Goal: Use online tool/utility: Utilize a website feature to perform a specific function

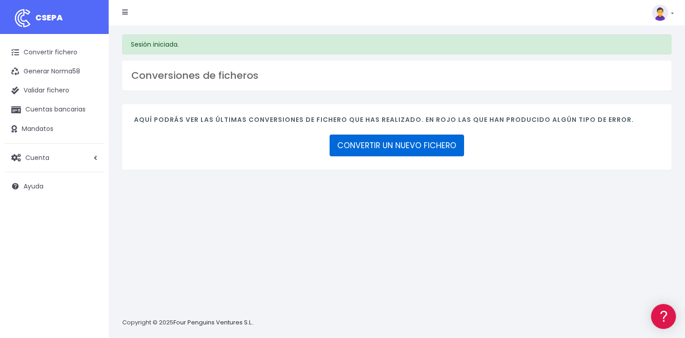
click at [386, 148] on link "CONVERTIR UN NUEVO FICHERO" at bounding box center [397, 146] width 135 height 22
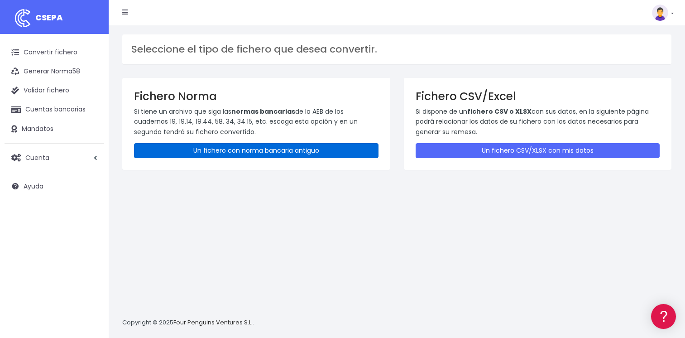
click at [218, 146] on link "Un fichero con norma bancaria antiguo" at bounding box center [256, 150] width 245 height 15
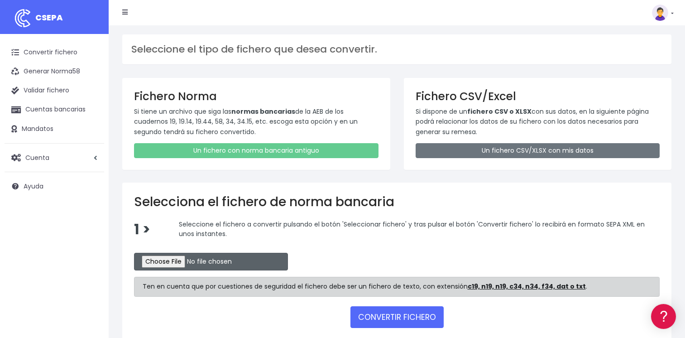
click at [172, 261] on input "file" at bounding box center [211, 262] width 154 height 18
type input "C:\fakepath\CSB19RCR05527_4355.TXT"
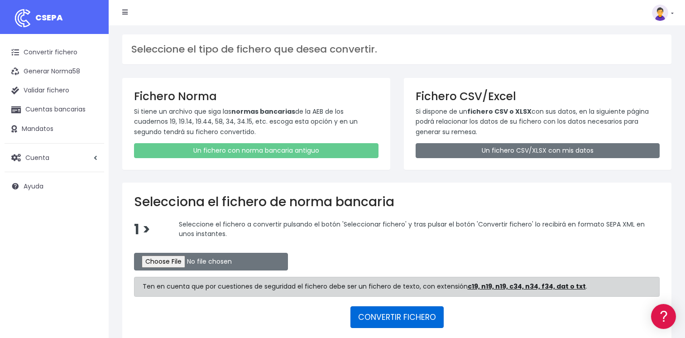
click at [394, 316] on button "CONVERTIR FICHERO" at bounding box center [397, 317] width 93 height 22
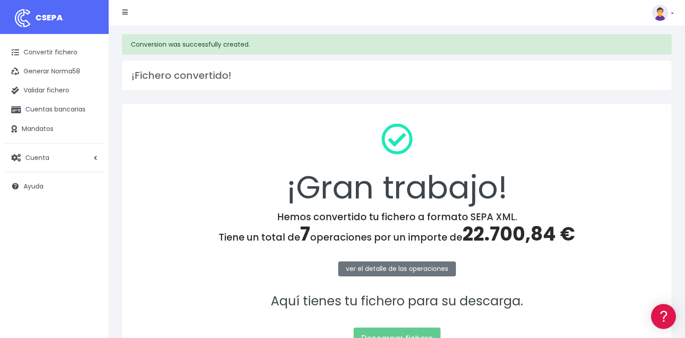
scroll to position [95, 0]
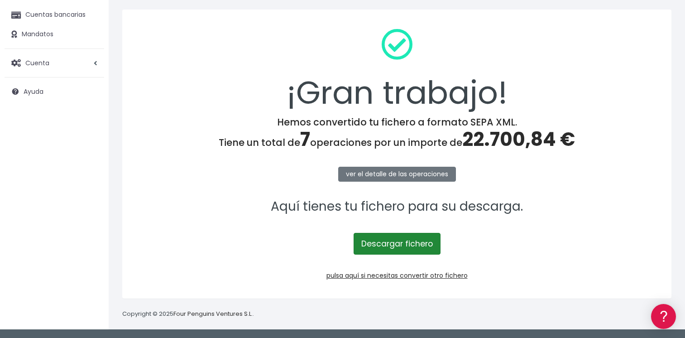
click at [388, 245] on link "Descargar fichero" at bounding box center [397, 244] width 87 height 22
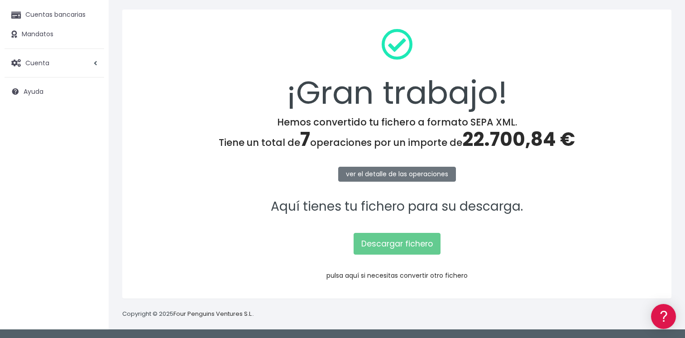
click at [389, 274] on link "pulsa aquí si necesitas convertir otro fichero" at bounding box center [397, 275] width 141 height 9
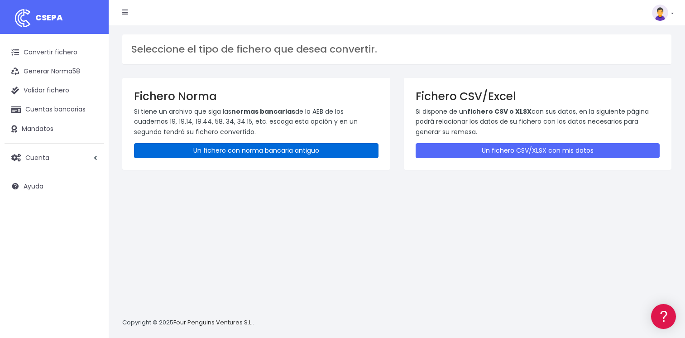
click at [250, 154] on link "Un fichero con norma bancaria antiguo" at bounding box center [256, 150] width 245 height 15
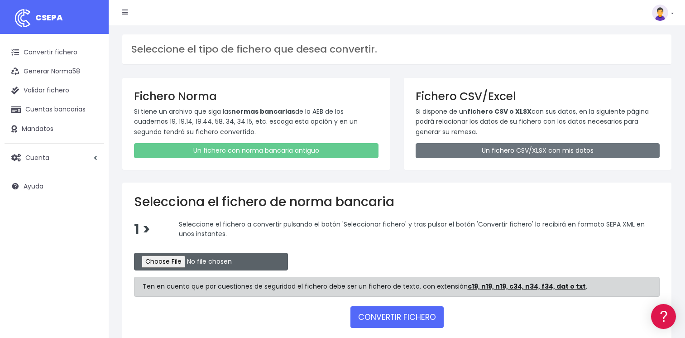
click at [168, 261] on input "file" at bounding box center [211, 262] width 154 height 18
type input "C:\fakepath\CSB19RCR05528_4357.TXT"
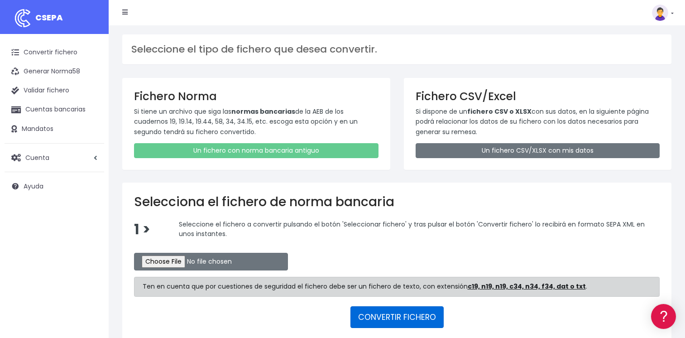
click at [379, 317] on button "CONVERTIR FICHERO" at bounding box center [397, 317] width 93 height 22
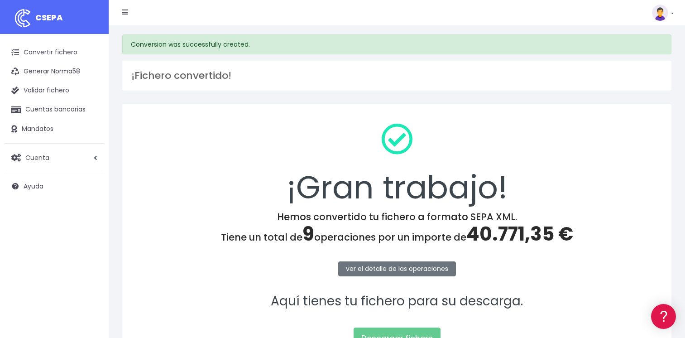
scroll to position [95, 0]
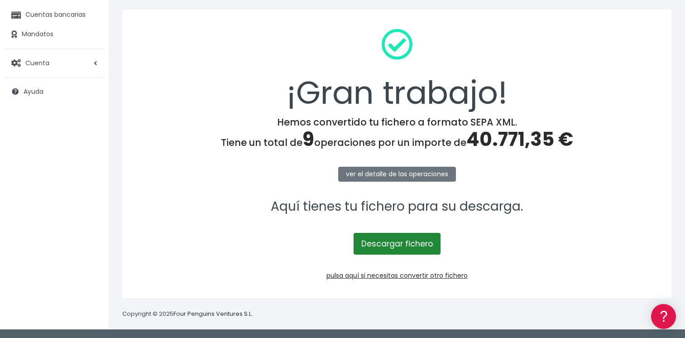
click at [391, 250] on link "Descargar fichero" at bounding box center [397, 244] width 87 height 22
click at [40, 63] on span "Cuenta" at bounding box center [37, 62] width 24 height 9
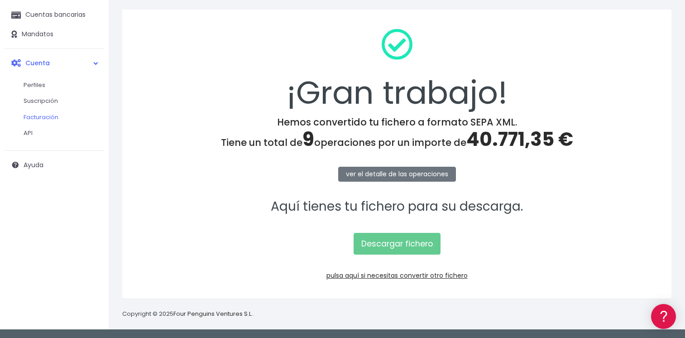
click at [41, 114] on link "Facturación" at bounding box center [59, 117] width 90 height 16
